Goal: Information Seeking & Learning: Learn about a topic

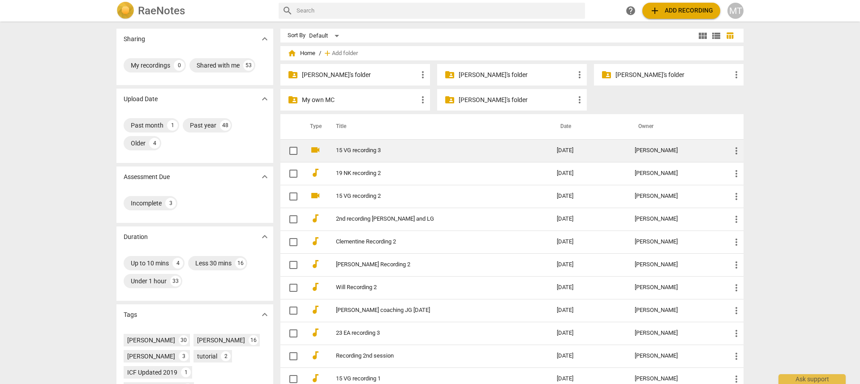
click at [368, 146] on td "15 VG recording 3" at bounding box center [437, 150] width 225 height 23
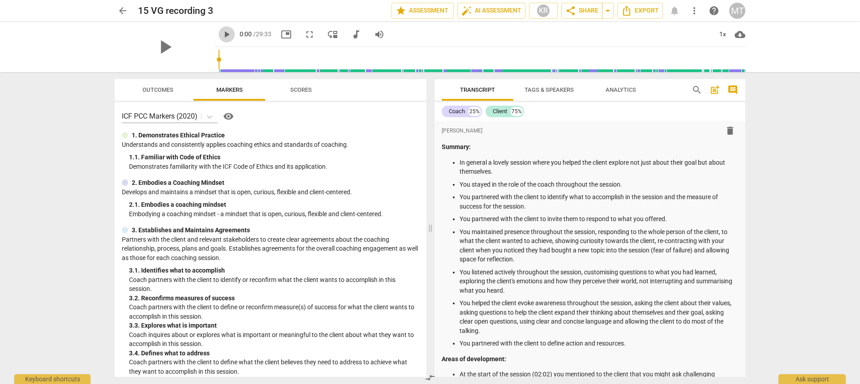
click at [221, 39] on span "play_arrow" at bounding box center [226, 34] width 11 height 11
click at [645, 35] on div "1x" at bounding box center [722, 34] width 17 height 14
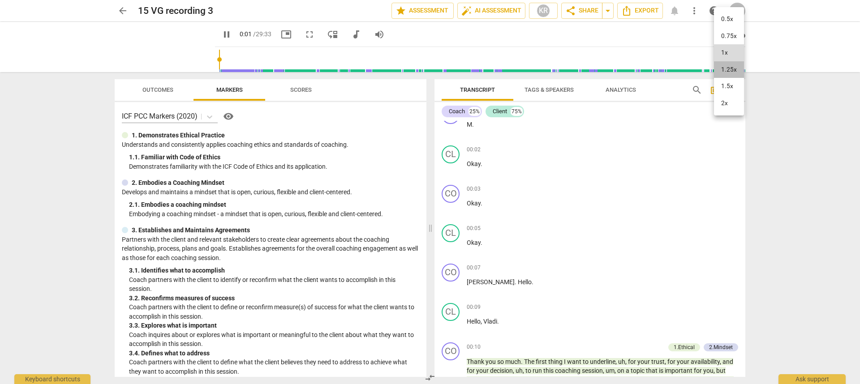
click at [645, 73] on li "1.25x" at bounding box center [729, 69] width 30 height 17
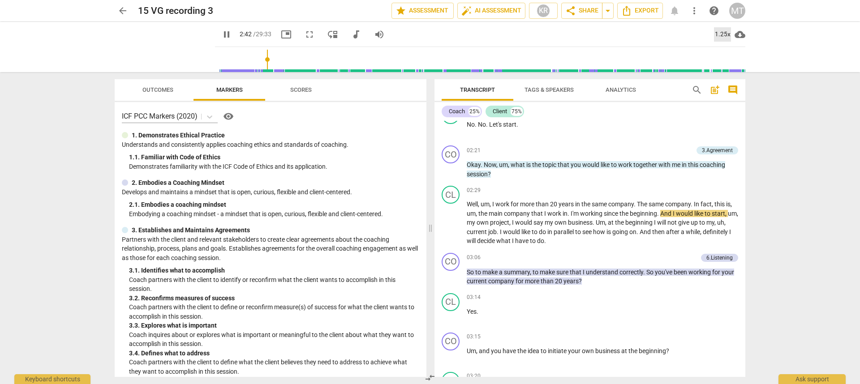
click at [645, 33] on div "1.25x" at bounding box center [722, 34] width 17 height 14
click at [645, 88] on li "1.5x" at bounding box center [729, 86] width 30 height 17
type input "1773"
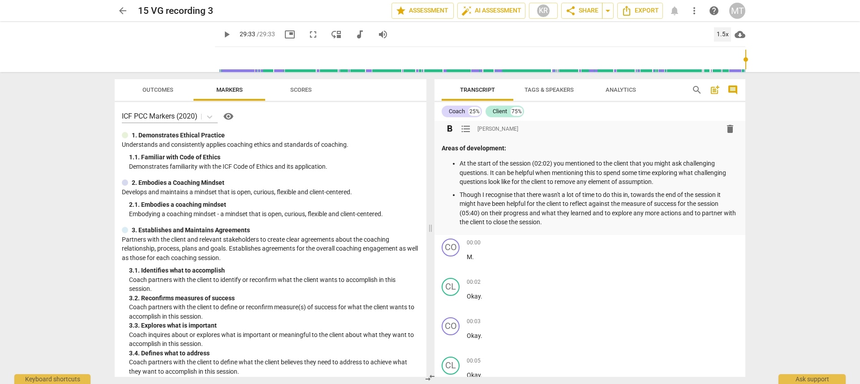
scroll to position [245, 0]
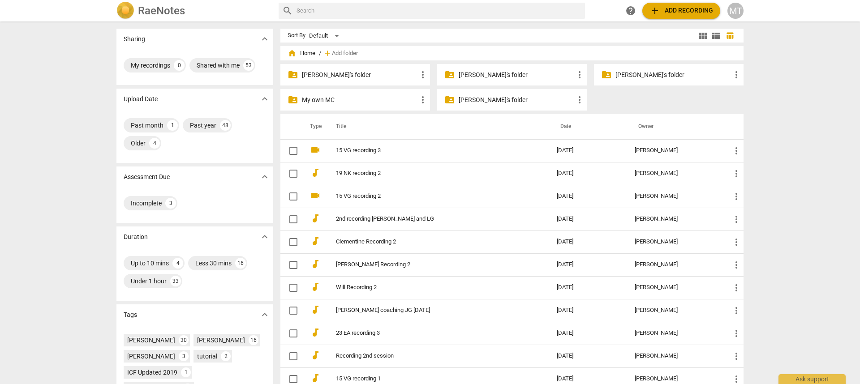
click at [378, 8] on input "text" at bounding box center [439, 11] width 285 height 14
type input "lg"
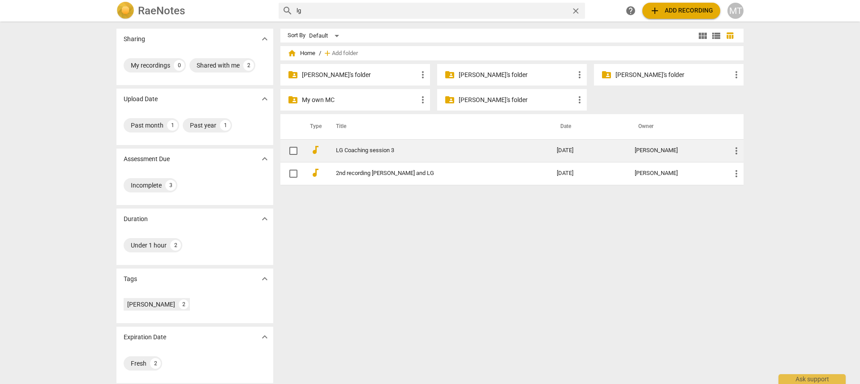
click at [384, 148] on link "LG Coaching session 3" at bounding box center [430, 150] width 189 height 7
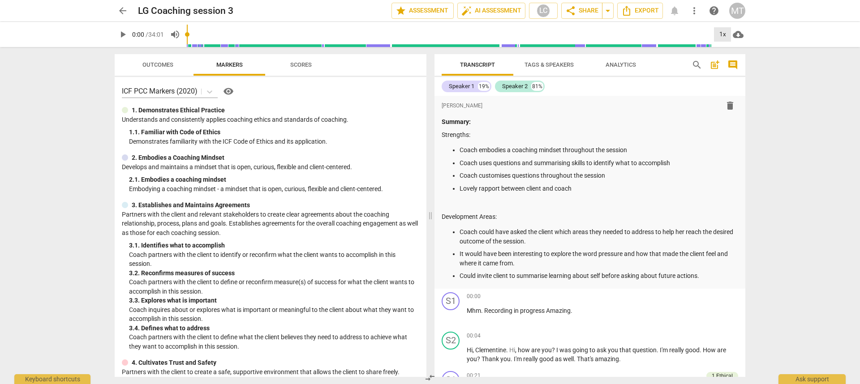
click at [645, 35] on div "1x" at bounding box center [722, 34] width 17 height 14
click at [645, 86] on li "1.5x" at bounding box center [729, 86] width 30 height 17
click at [124, 33] on span "play_arrow" at bounding box center [122, 34] width 11 height 11
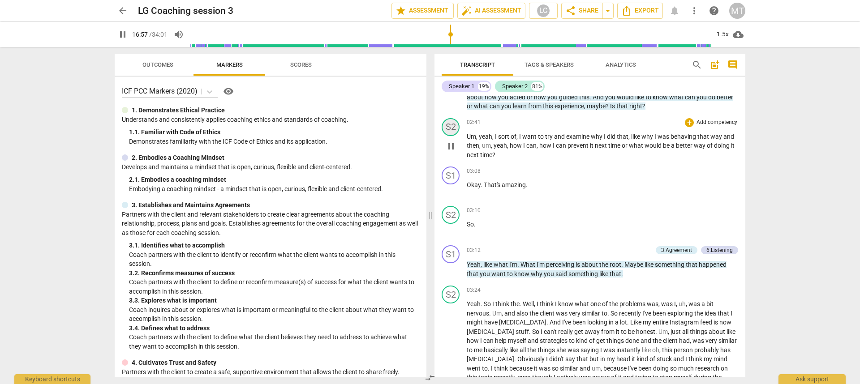
scroll to position [1893, 0]
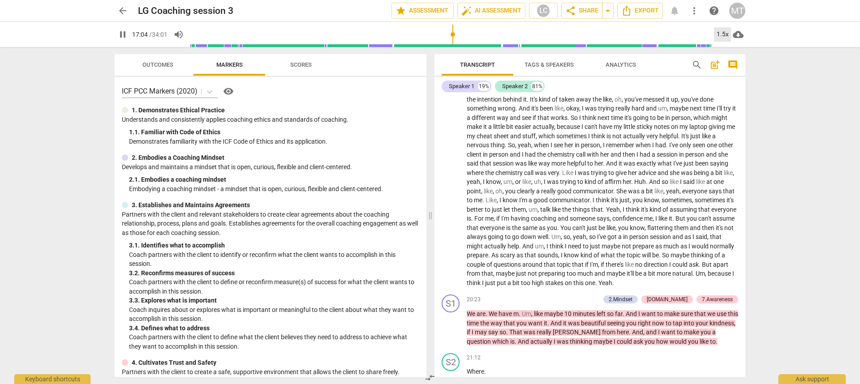
click at [645, 35] on div "1.5x" at bounding box center [722, 34] width 17 height 14
click at [645, 104] on li "2x" at bounding box center [729, 103] width 30 height 17
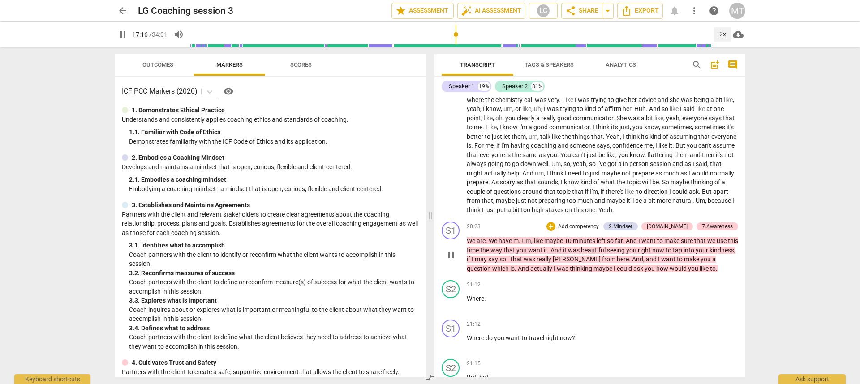
scroll to position [1967, 0]
click at [473, 243] on span "We" at bounding box center [472, 239] width 10 height 7
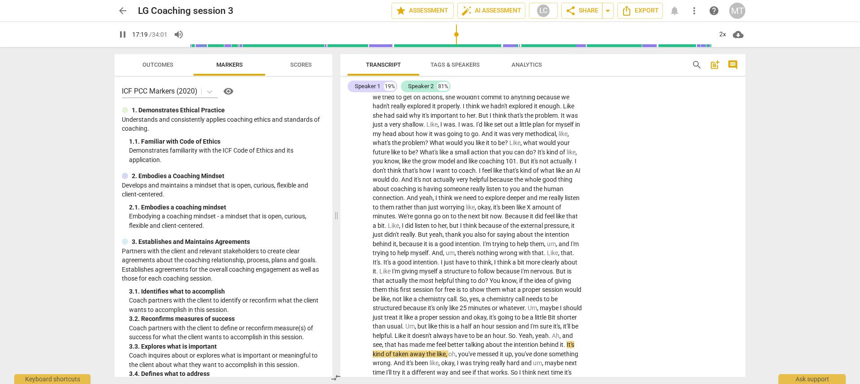
scroll to position [2518, 0]
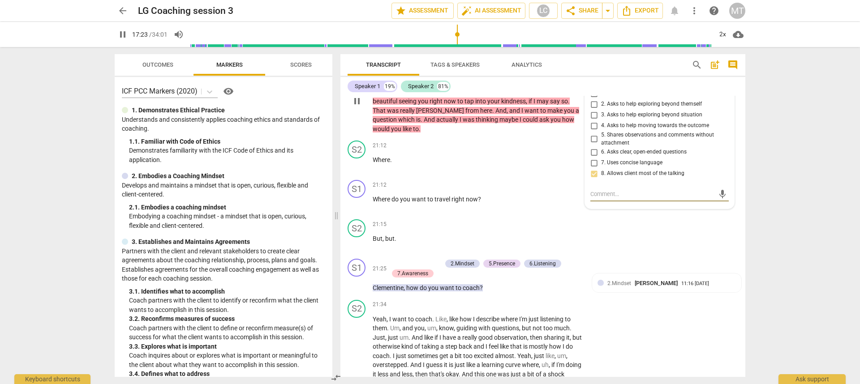
click at [379, 96] on span "make" at bounding box center [381, 92] width 17 height 7
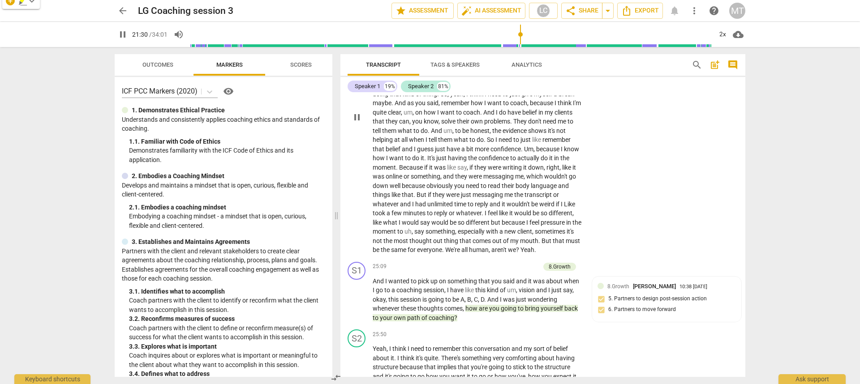
scroll to position [2928, 0]
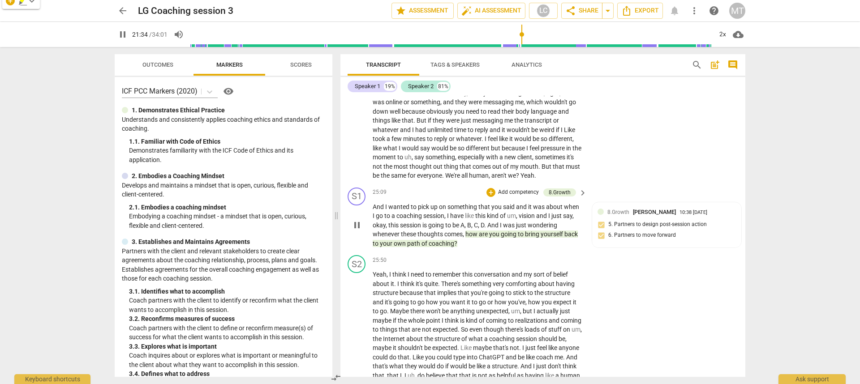
click at [378, 211] on span "And" at bounding box center [379, 206] width 13 height 7
click at [376, 211] on span "And" at bounding box center [379, 206] width 13 height 7
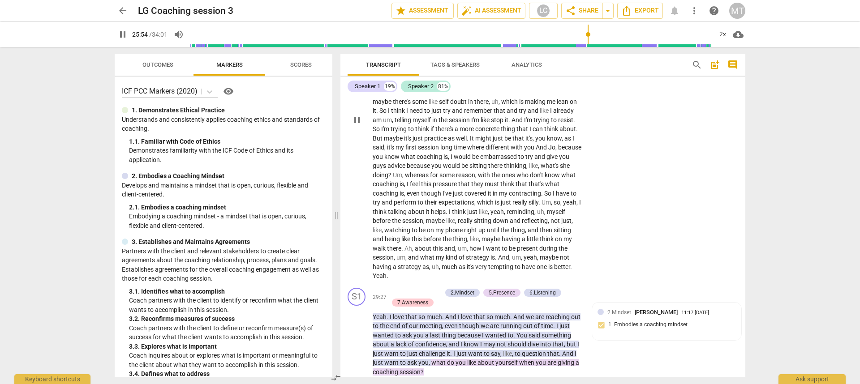
scroll to position [3401, 0]
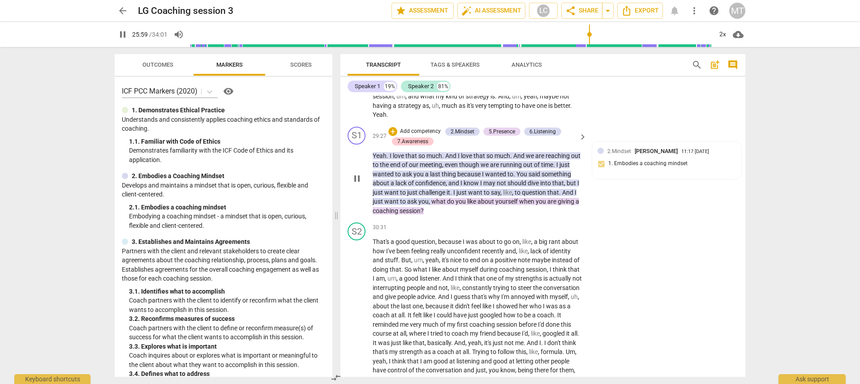
click at [376, 160] on span "Yeah" at bounding box center [380, 155] width 14 height 7
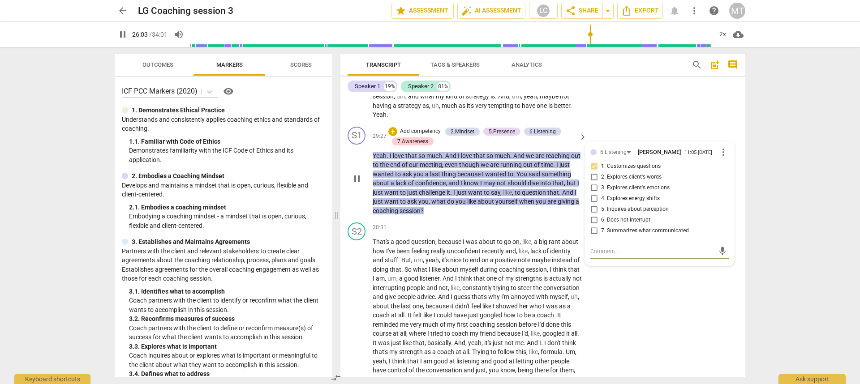
click at [382, 160] on span "Yeah" at bounding box center [380, 155] width 14 height 7
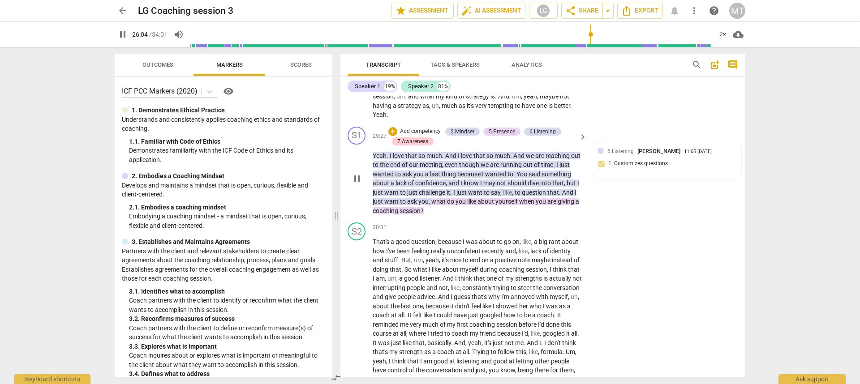
click at [382, 160] on span "Yeah" at bounding box center [380, 155] width 14 height 7
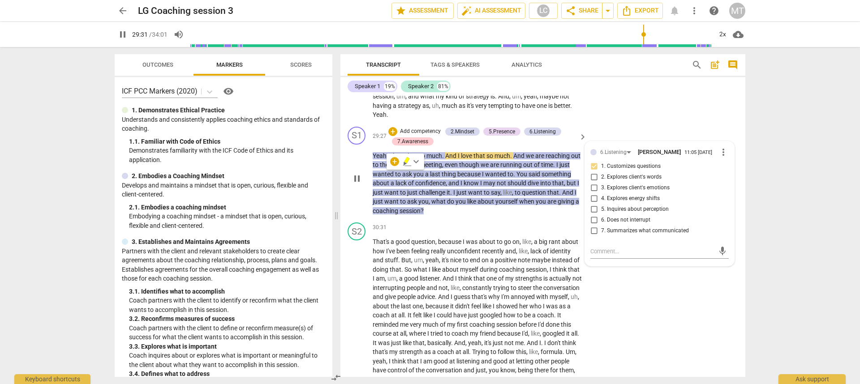
click at [645, 190] on div "arrow_back LG Coaching session 3 edit star Assessment auto_fix_high AI Assessme…" at bounding box center [430, 192] width 860 height 384
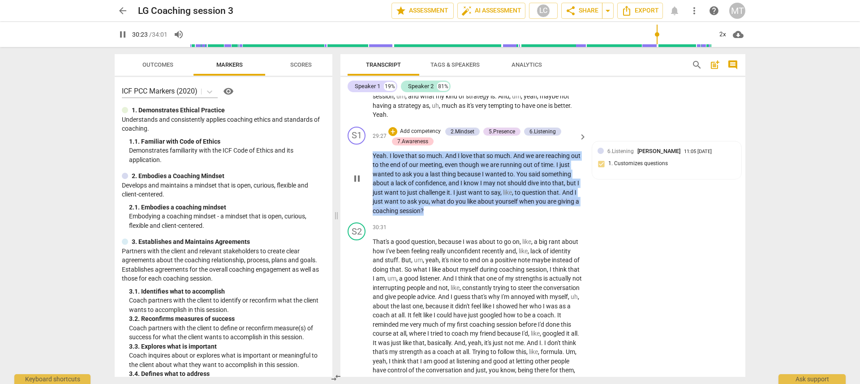
drag, startPoint x: 503, startPoint y: 231, endPoint x: 364, endPoint y: 173, distance: 150.3
click at [364, 173] on div "S1 play_arrow pause 29:27 + Add competency 2.Mindset 5.Presence 6.Listening 7.A…" at bounding box center [543, 171] width 405 height 96
copy p "Yeah . I love that so much . And I love that so much . And we are reaching out …"
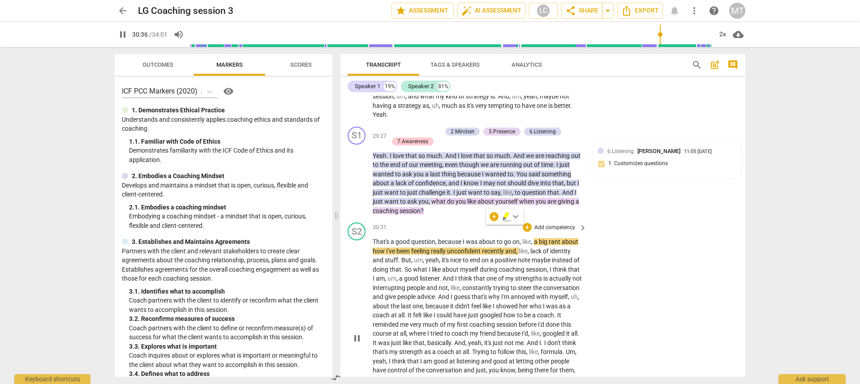
click at [617, 290] on div "S2 play_arrow pause 30:31 + Add competency keyboard_arrow_right That's a good q…" at bounding box center [543, 331] width 405 height 224
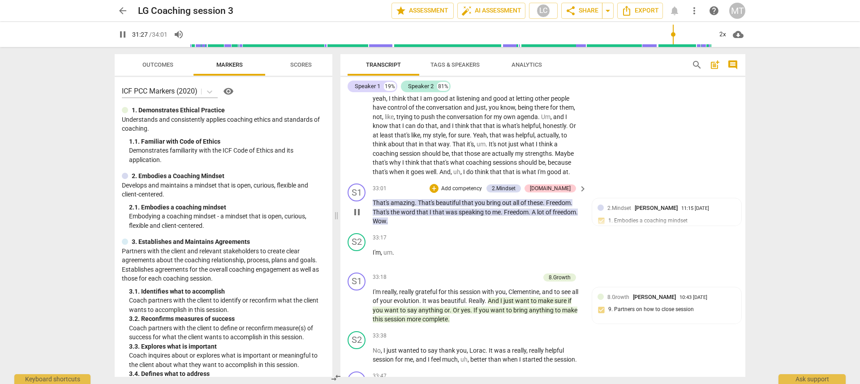
scroll to position [3677, 0]
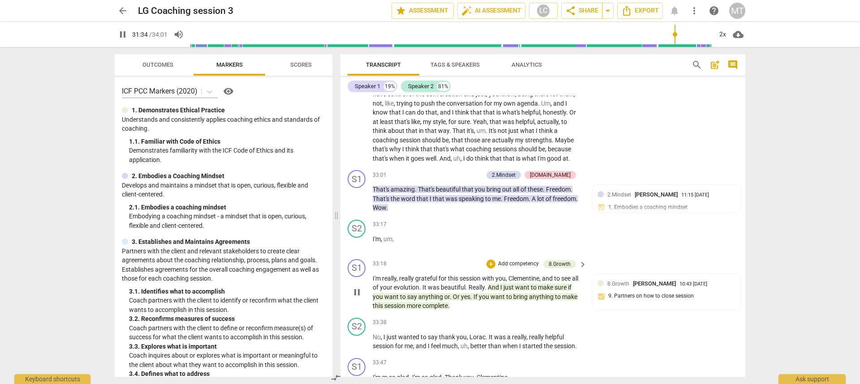
click at [389, 291] on span "your" at bounding box center [387, 287] width 14 height 7
click at [383, 282] on span "really" at bounding box center [389, 278] width 14 height 7
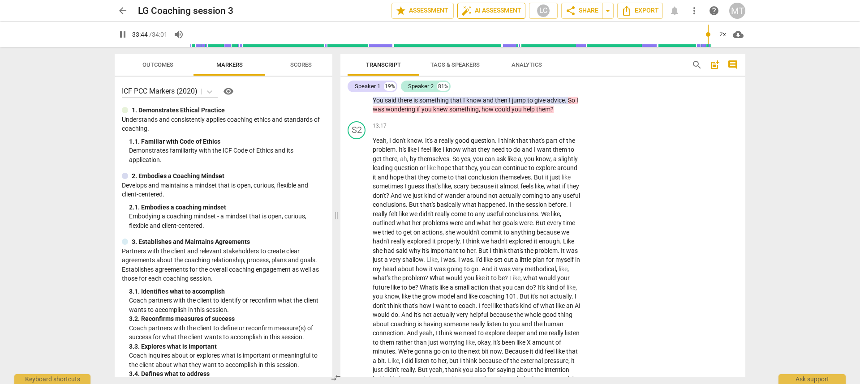
scroll to position [1830, 0]
type input "2041"
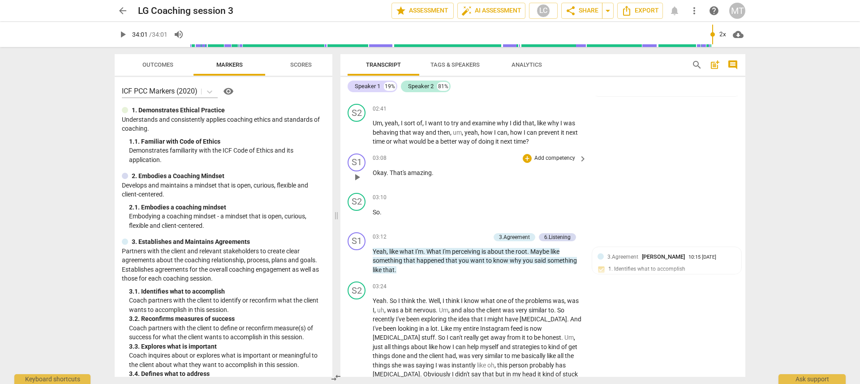
scroll to position [755, 0]
